Goal: Information Seeking & Learning: Learn about a topic

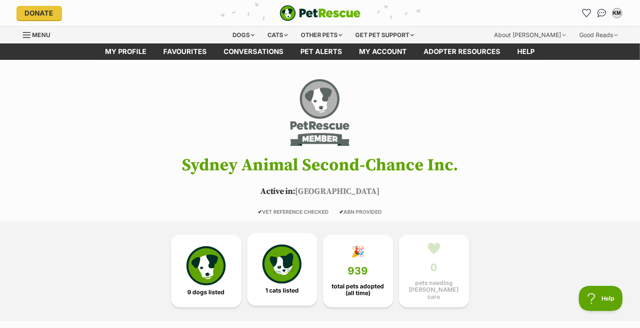
click at [286, 259] on img at bounding box center [281, 264] width 39 height 39
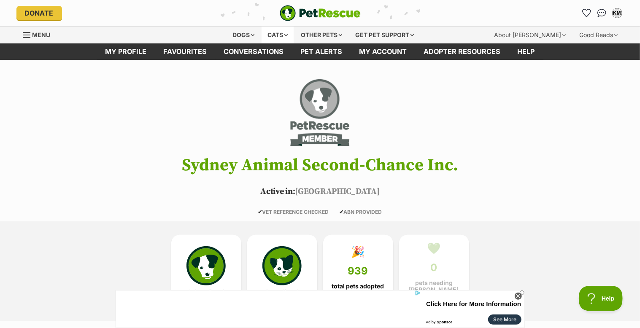
click at [276, 33] on div "Cats" at bounding box center [278, 35] width 32 height 17
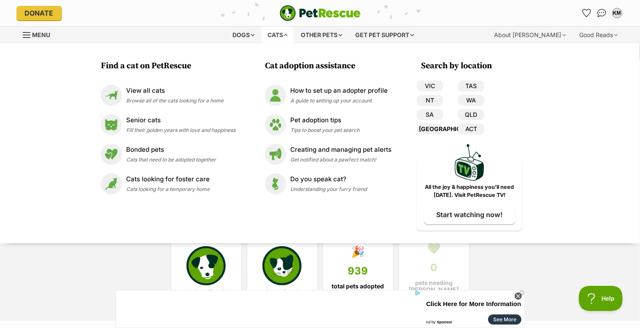
click at [433, 128] on link "[GEOGRAPHIC_DATA]" at bounding box center [430, 129] width 26 height 11
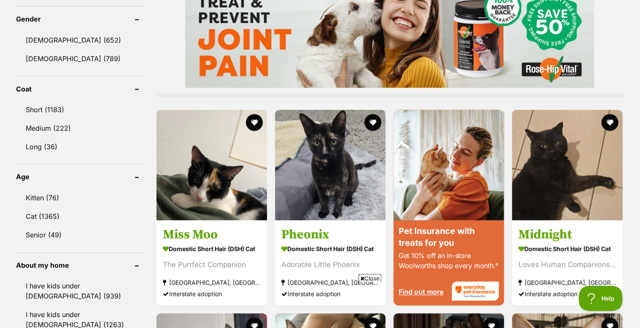
scroll to position [760, 0]
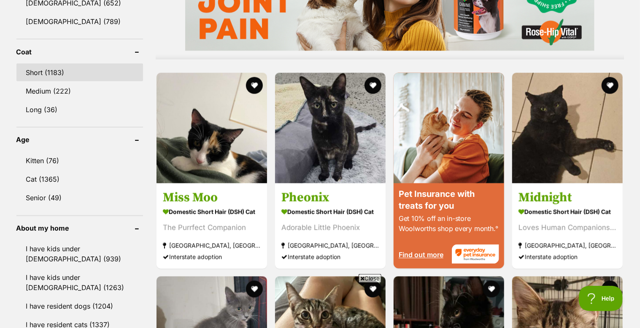
click at [56, 70] on link "Short (1183)" at bounding box center [79, 73] width 127 height 18
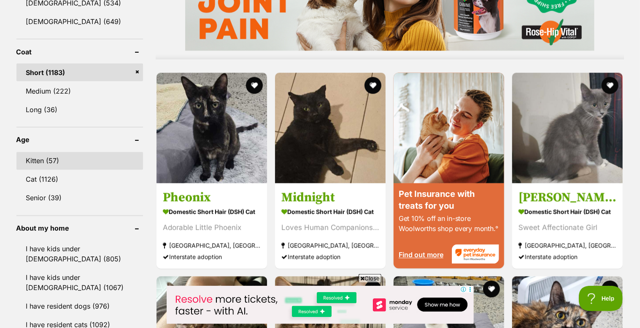
click at [49, 153] on link "Kitten (57)" at bounding box center [79, 161] width 127 height 18
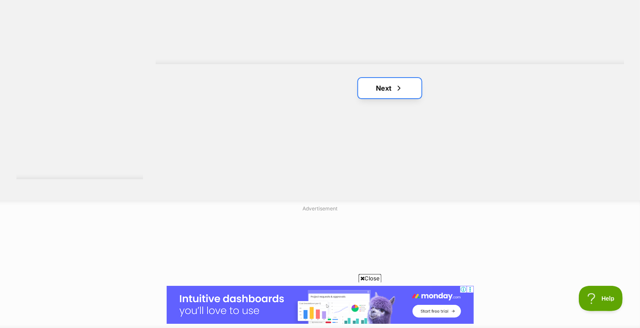
click at [390, 87] on link "Next" at bounding box center [389, 88] width 63 height 20
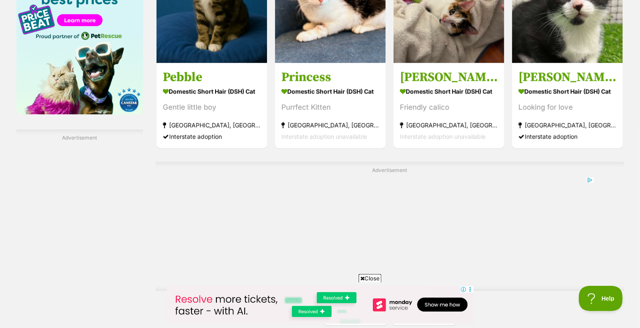
scroll to position [1519, 0]
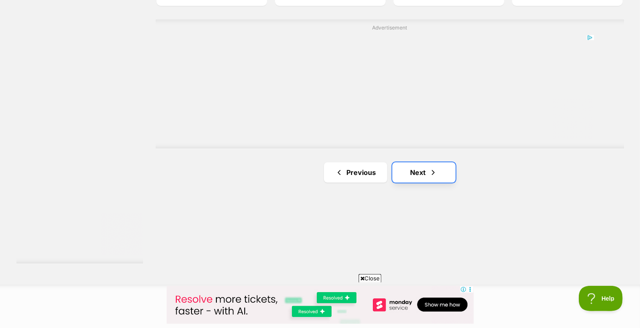
click at [432, 173] on span "Next page" at bounding box center [433, 173] width 8 height 10
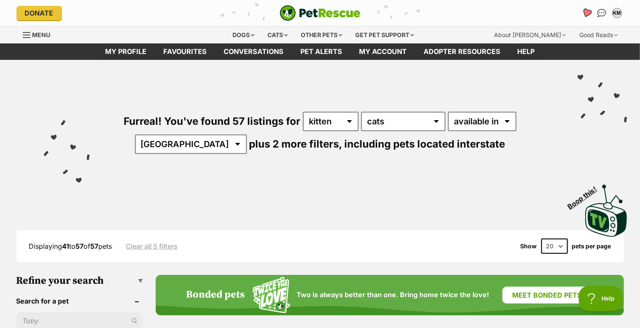
click at [587, 11] on icon "Favourites" at bounding box center [587, 13] width 10 height 10
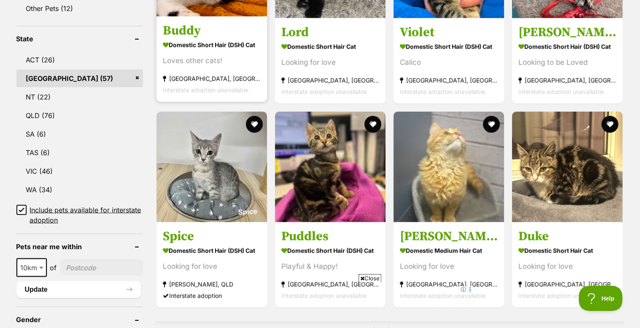
scroll to position [844, 0]
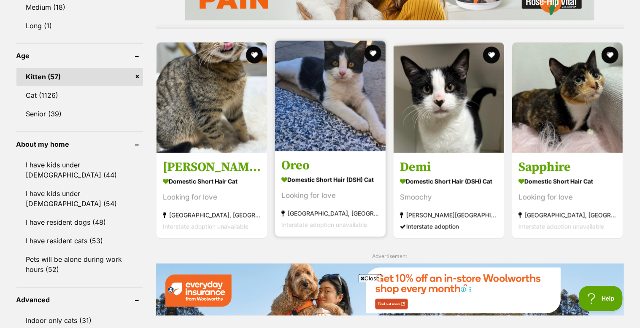
click at [345, 101] on img at bounding box center [330, 96] width 111 height 111
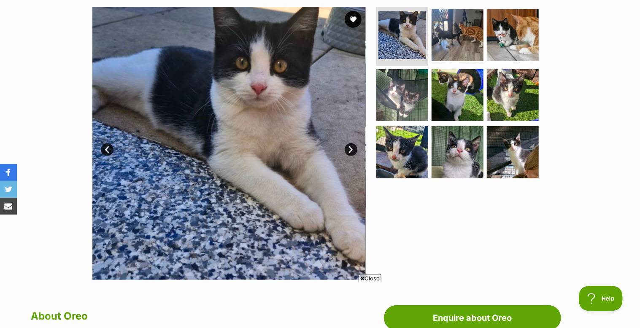
click at [352, 146] on link "Next" at bounding box center [351, 149] width 13 height 13
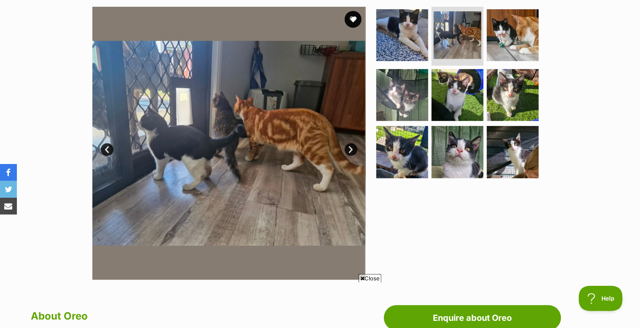
click at [352, 146] on link "Next" at bounding box center [351, 149] width 13 height 13
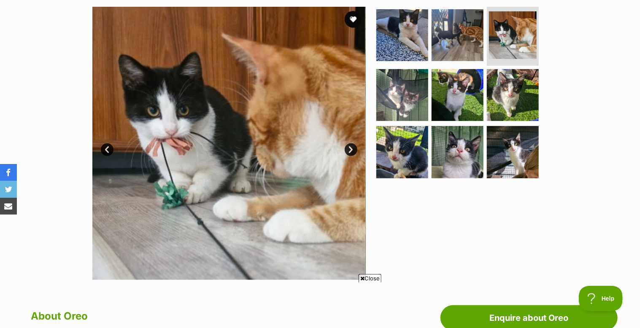
click at [352, 146] on link "Next" at bounding box center [351, 149] width 13 height 13
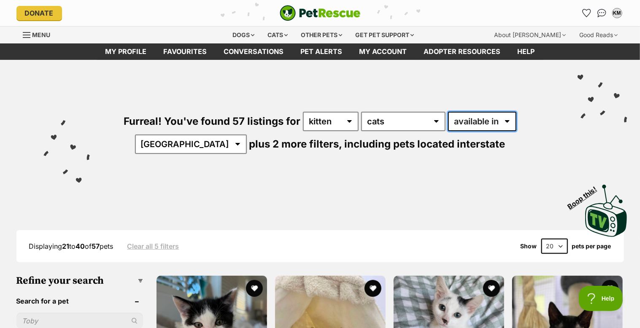
click at [510, 119] on select "available in located in" at bounding box center [482, 121] width 68 height 19
click at [506, 118] on select "available in located in" at bounding box center [482, 121] width 68 height 19
click at [275, 176] on div "Furreal! You've found 57 listings for any age kitten adult senior any type of p…" at bounding box center [320, 118] width 615 height 117
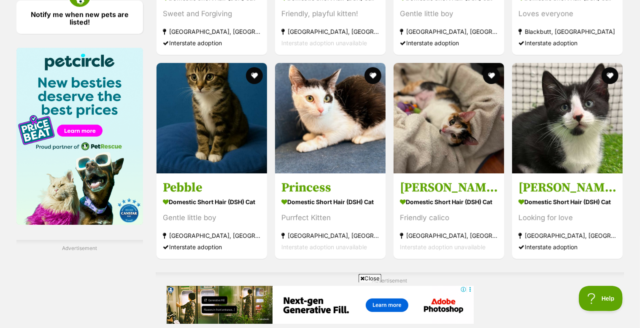
scroll to position [1519, 0]
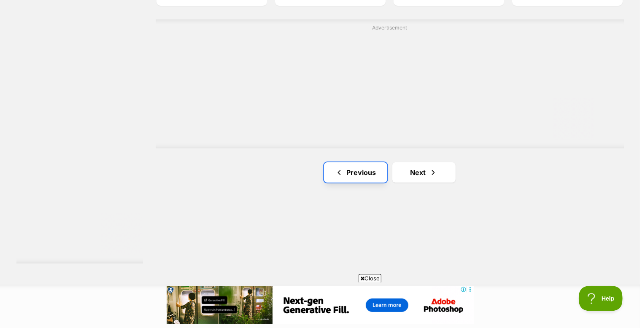
click at [365, 172] on link "Previous" at bounding box center [355, 172] width 63 height 20
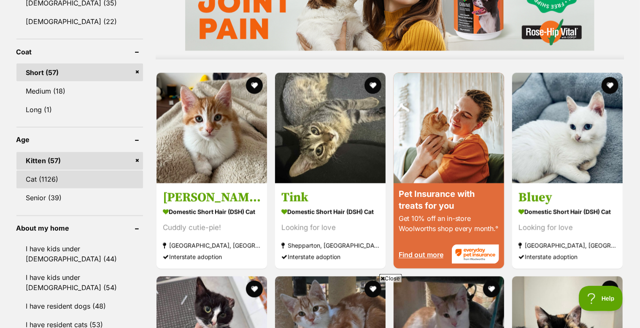
click at [55, 179] on link "Cat (1126)" at bounding box center [79, 180] width 127 height 18
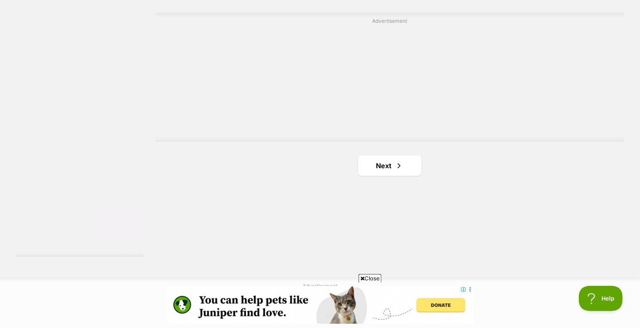
scroll to position [1519, 0]
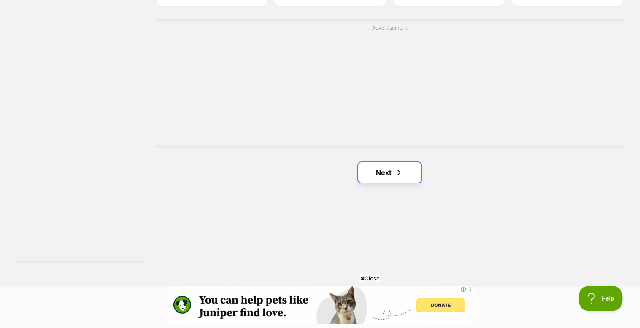
click at [383, 168] on link "Next" at bounding box center [389, 172] width 63 height 20
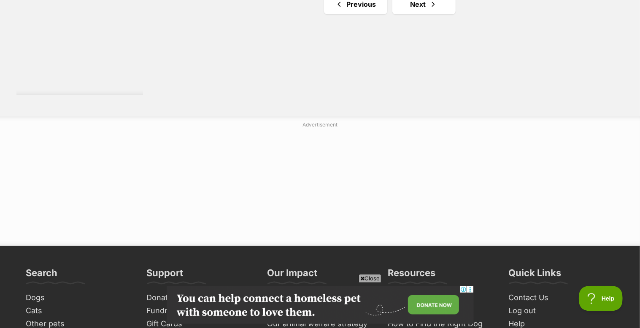
scroll to position [1519, 0]
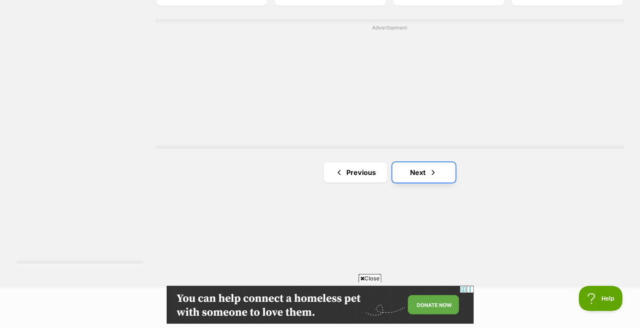
click at [417, 168] on link "Next" at bounding box center [423, 172] width 63 height 20
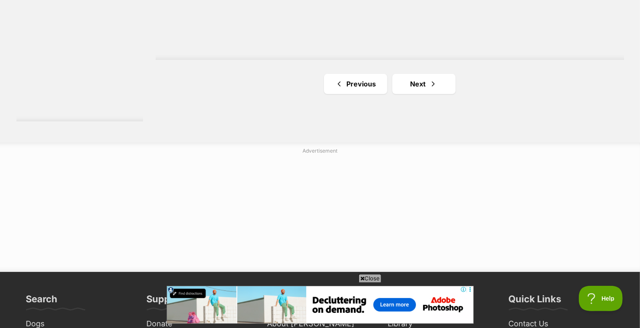
scroll to position [1604, 0]
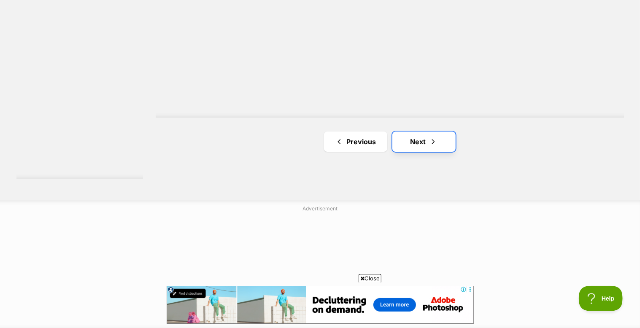
click at [426, 137] on link "Next" at bounding box center [423, 142] width 63 height 20
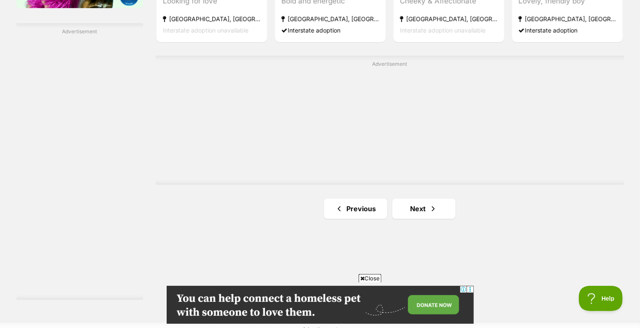
scroll to position [1604, 0]
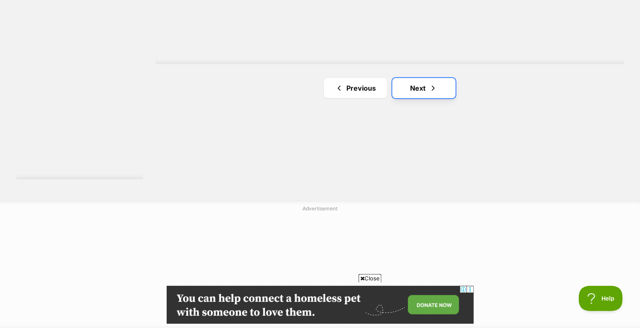
click at [426, 84] on link "Next" at bounding box center [423, 88] width 63 height 20
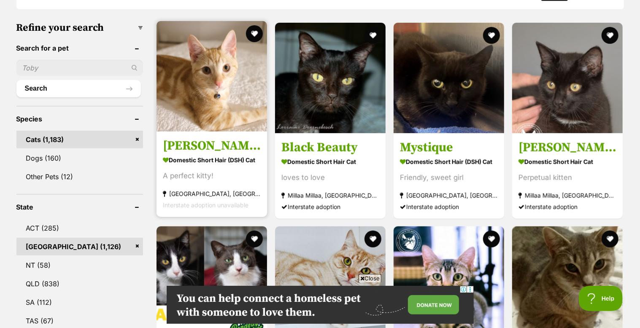
click at [193, 95] on img at bounding box center [212, 76] width 111 height 111
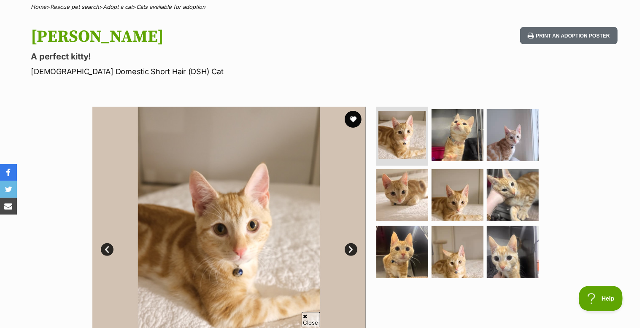
scroll to position [84, 0]
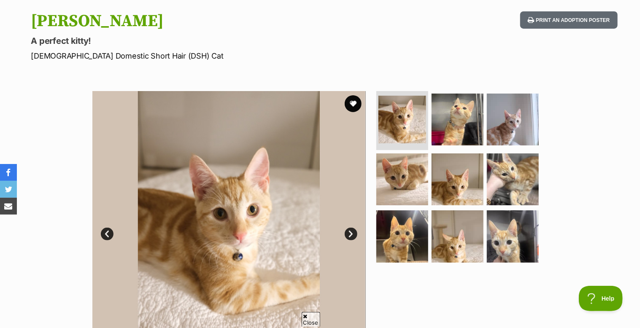
click at [354, 233] on link "Next" at bounding box center [351, 234] width 13 height 13
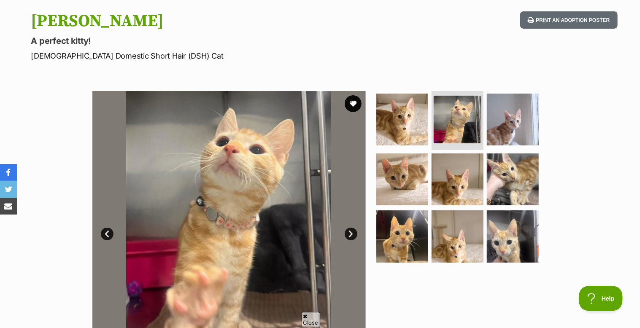
click at [354, 233] on link "Next" at bounding box center [351, 234] width 13 height 13
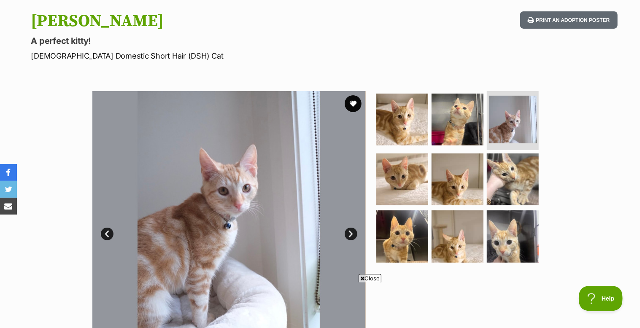
scroll to position [0, 0]
click at [354, 233] on link "Next" at bounding box center [351, 234] width 13 height 13
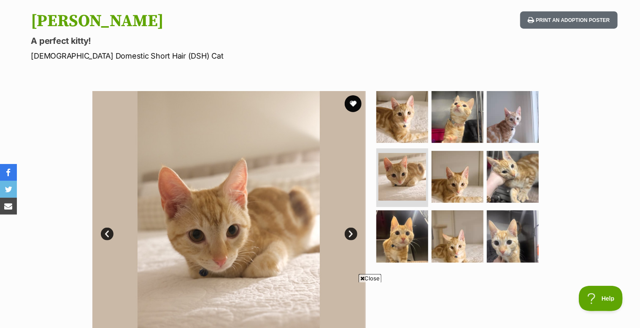
click at [355, 233] on link "Next" at bounding box center [351, 234] width 13 height 13
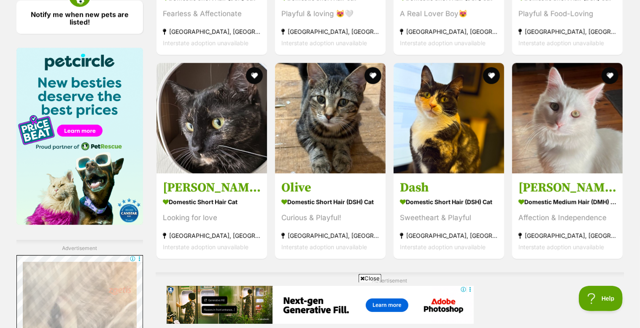
scroll to position [1519, 0]
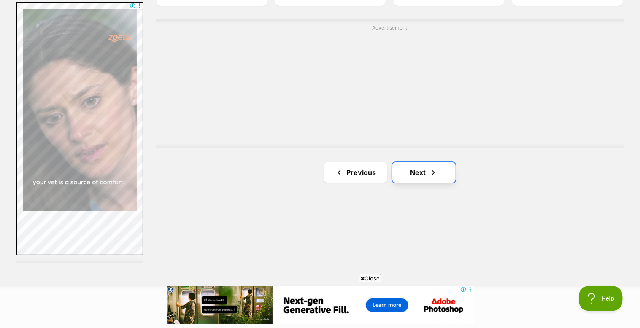
click at [430, 172] on span "Next page" at bounding box center [433, 173] width 8 height 10
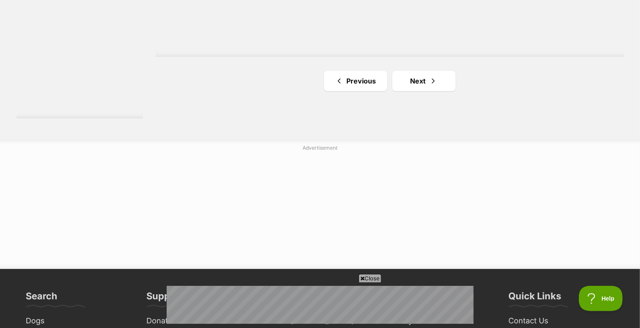
scroll to position [1688, 0]
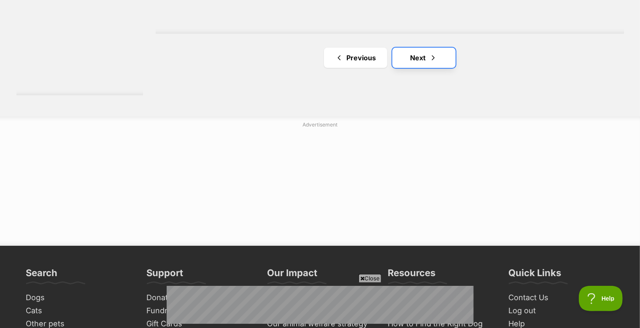
click at [423, 58] on link "Next" at bounding box center [423, 58] width 63 height 20
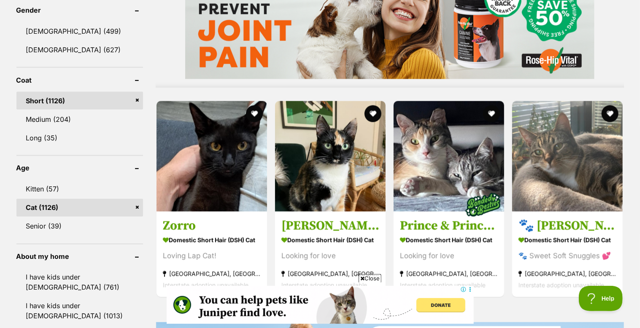
scroll to position [760, 0]
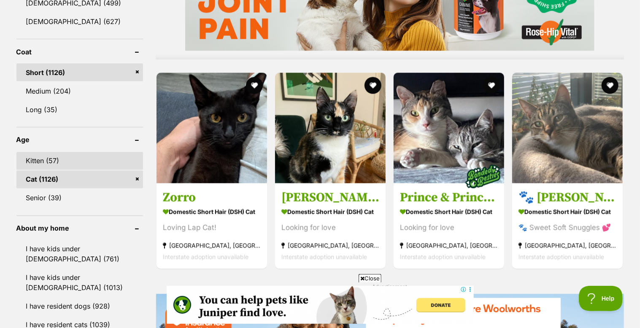
click at [62, 160] on link "Kitten (57)" at bounding box center [79, 161] width 127 height 18
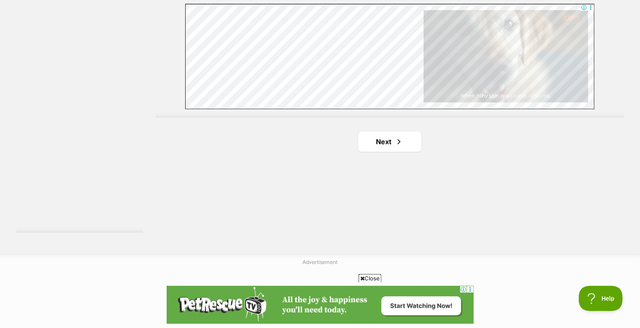
scroll to position [1604, 0]
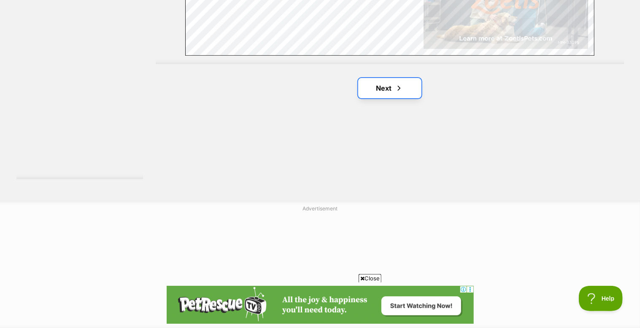
click at [397, 87] on span "Next page" at bounding box center [399, 88] width 8 height 10
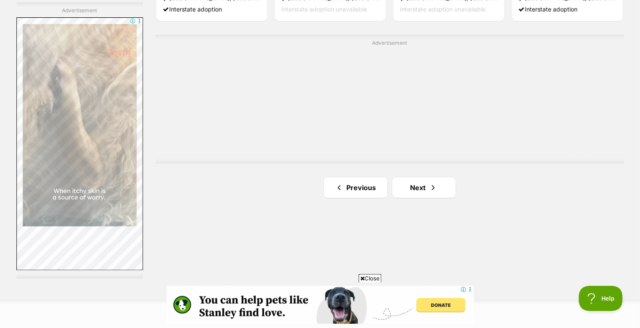
scroll to position [1519, 0]
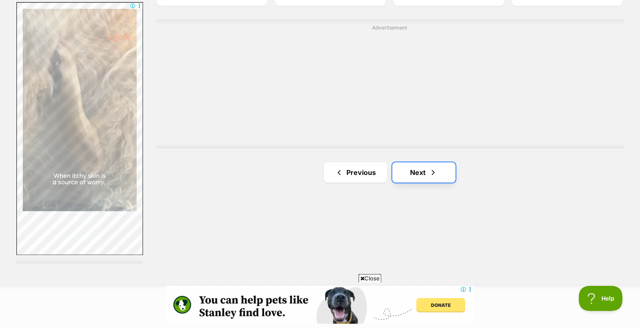
click at [429, 170] on link "Next" at bounding box center [423, 172] width 63 height 20
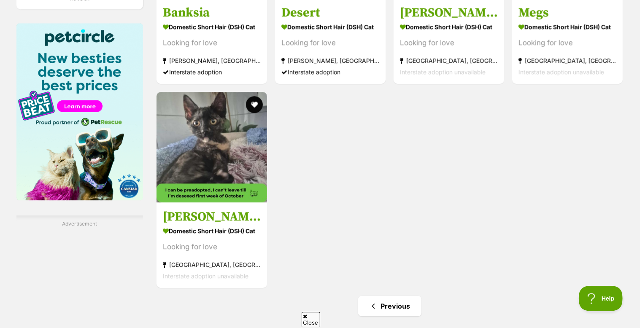
scroll to position [1350, 0]
